Goal: Go to known website: Go to known website

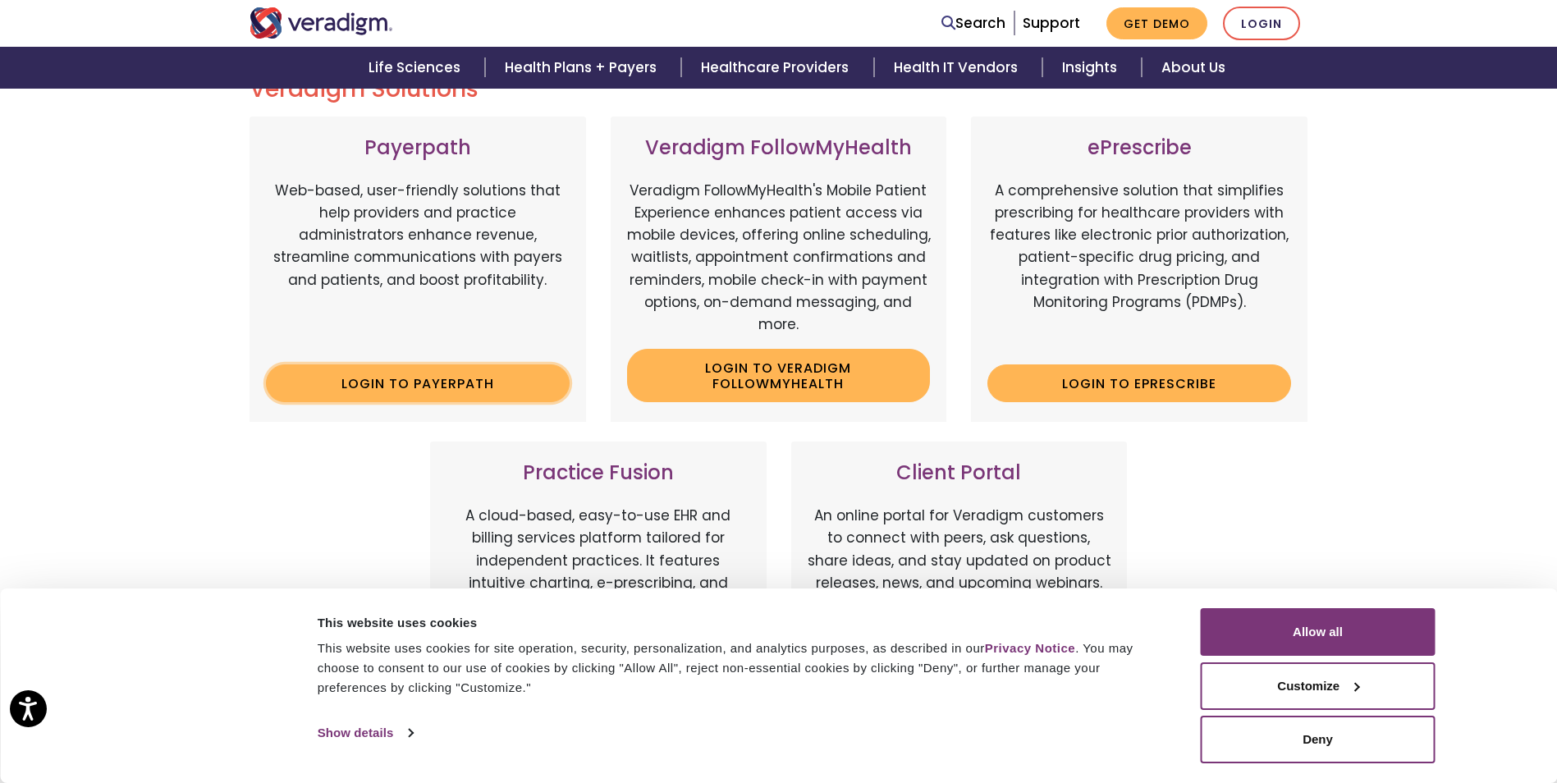
scroll to position [246, 0]
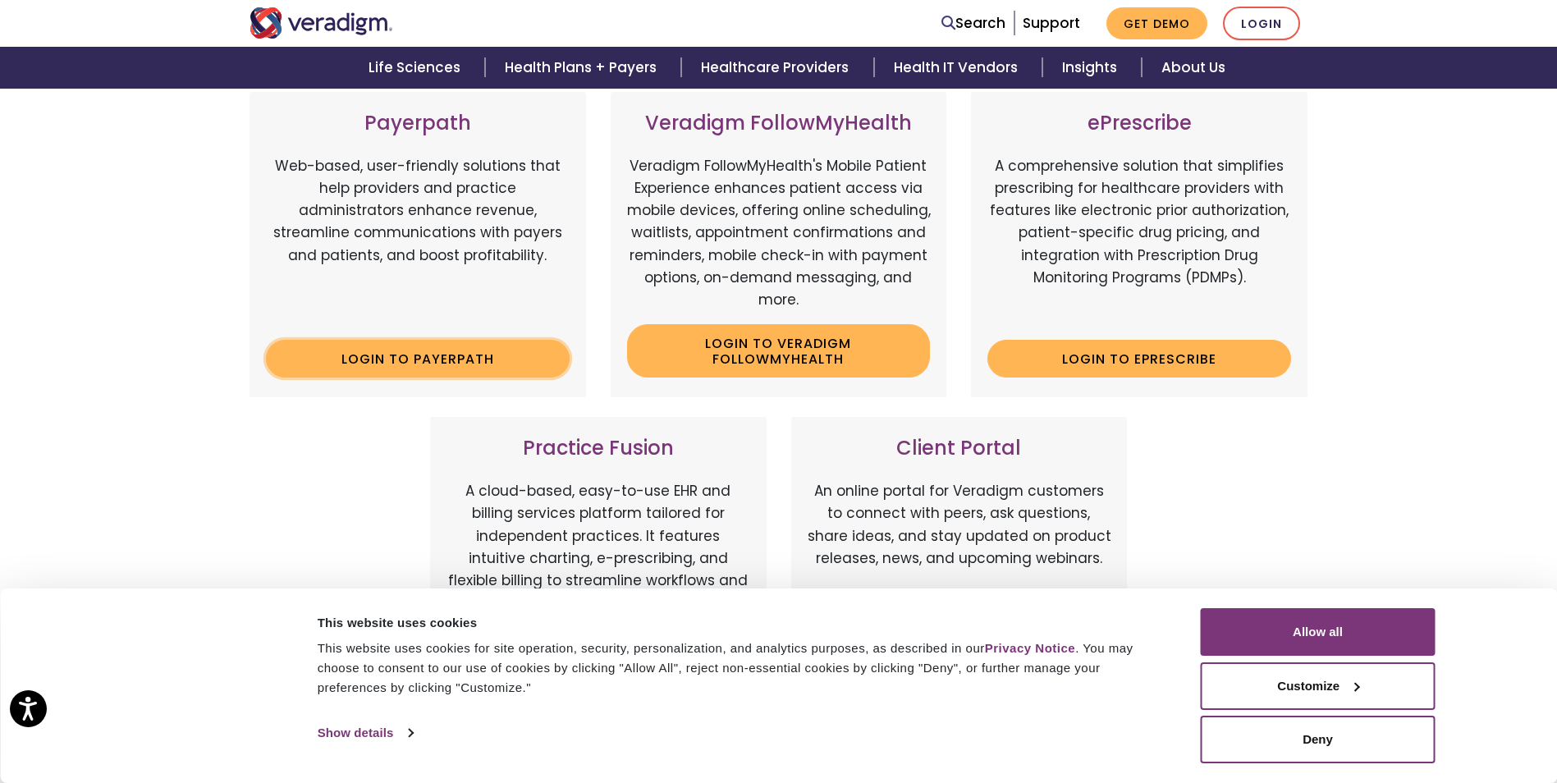
click at [420, 360] on link "Login to Payerpath" at bounding box center [418, 359] width 304 height 38
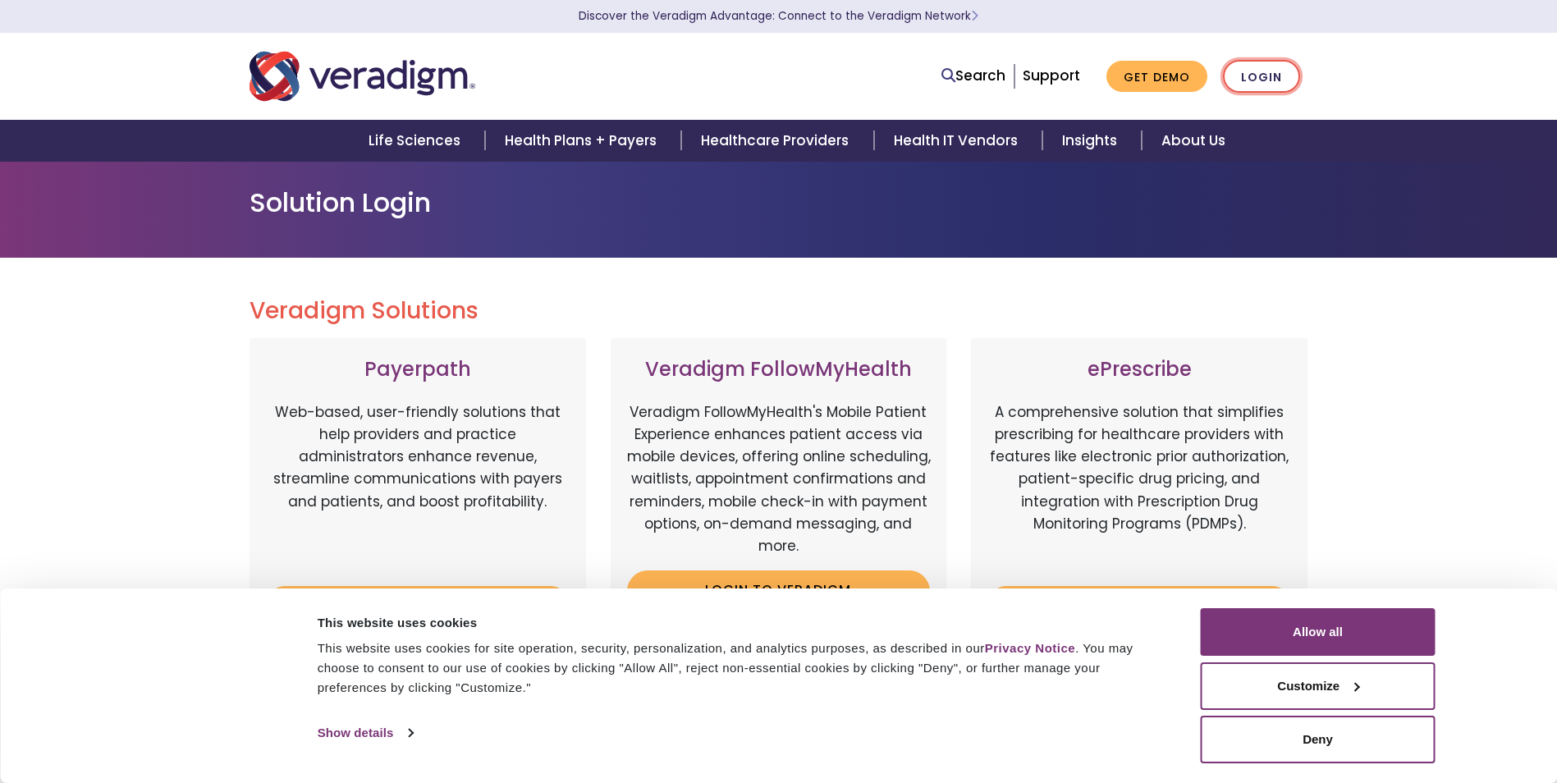
click at [1293, 76] on link "Login" at bounding box center [1261, 77] width 77 height 34
click at [1351, 739] on button "Deny" at bounding box center [1318, 740] width 235 height 48
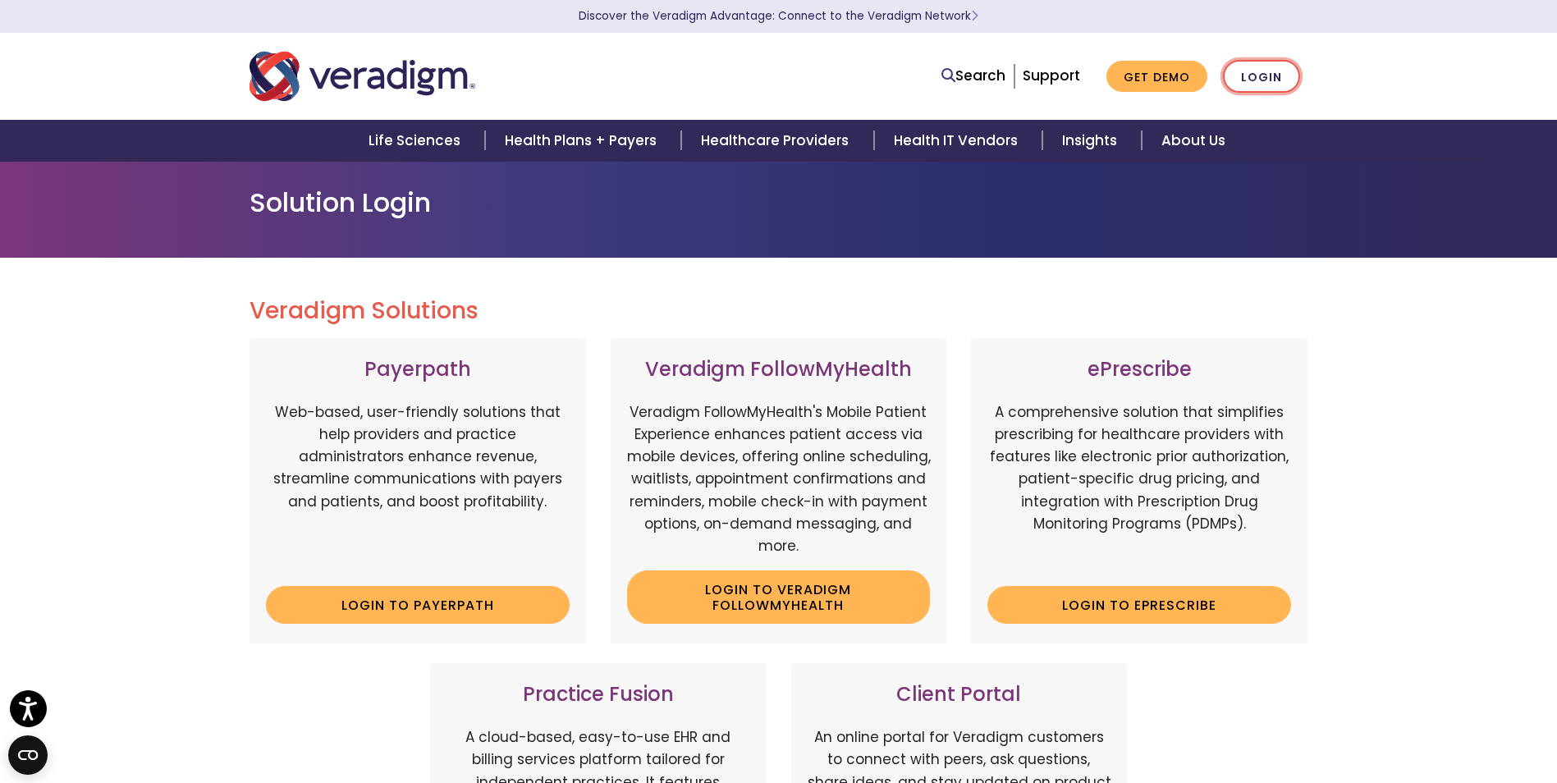
click at [1253, 83] on link "Login" at bounding box center [1261, 77] width 77 height 34
